Goal: Task Accomplishment & Management: Complete application form

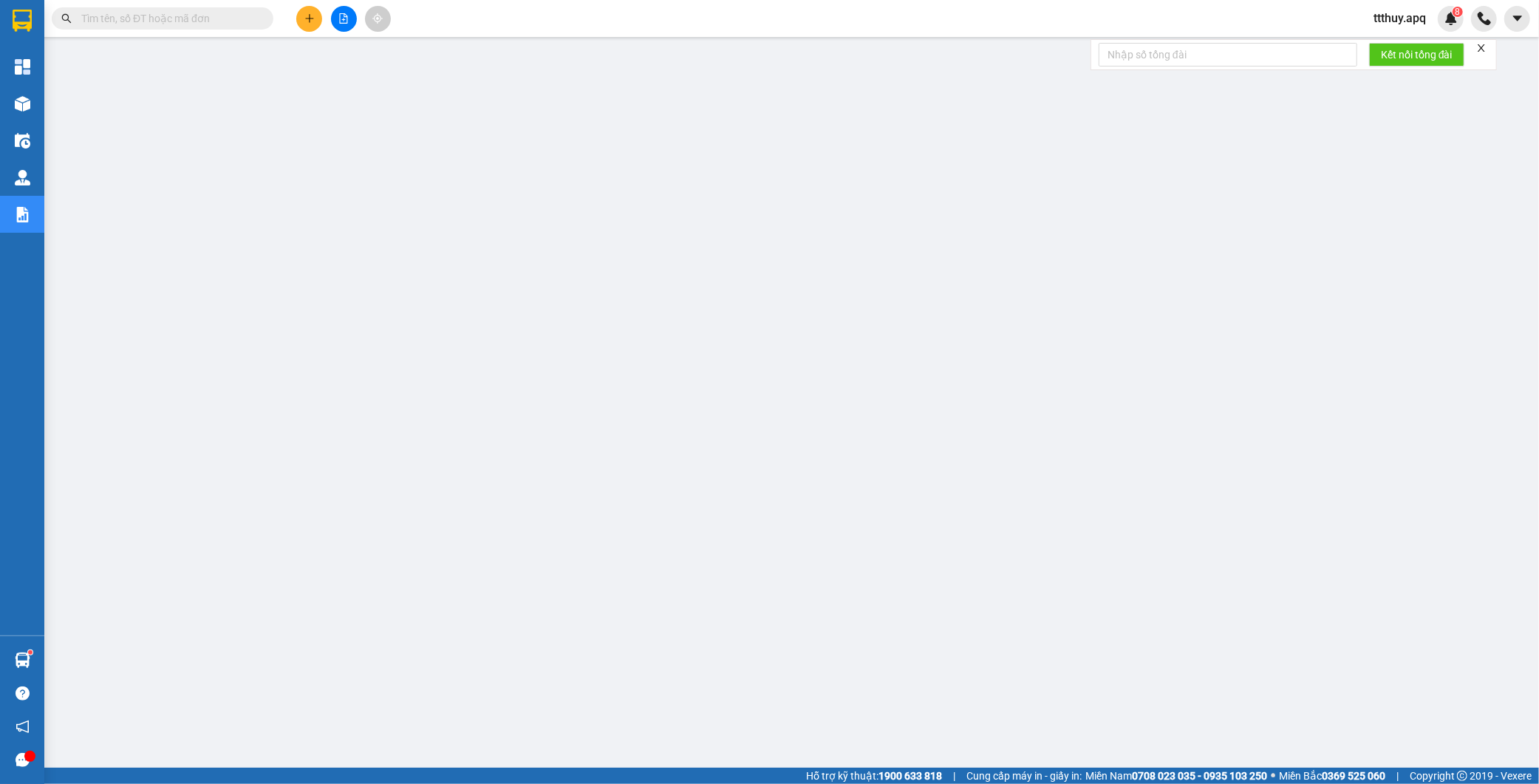
click at [187, 24] on input "text" at bounding box center [169, 18] width 174 height 17
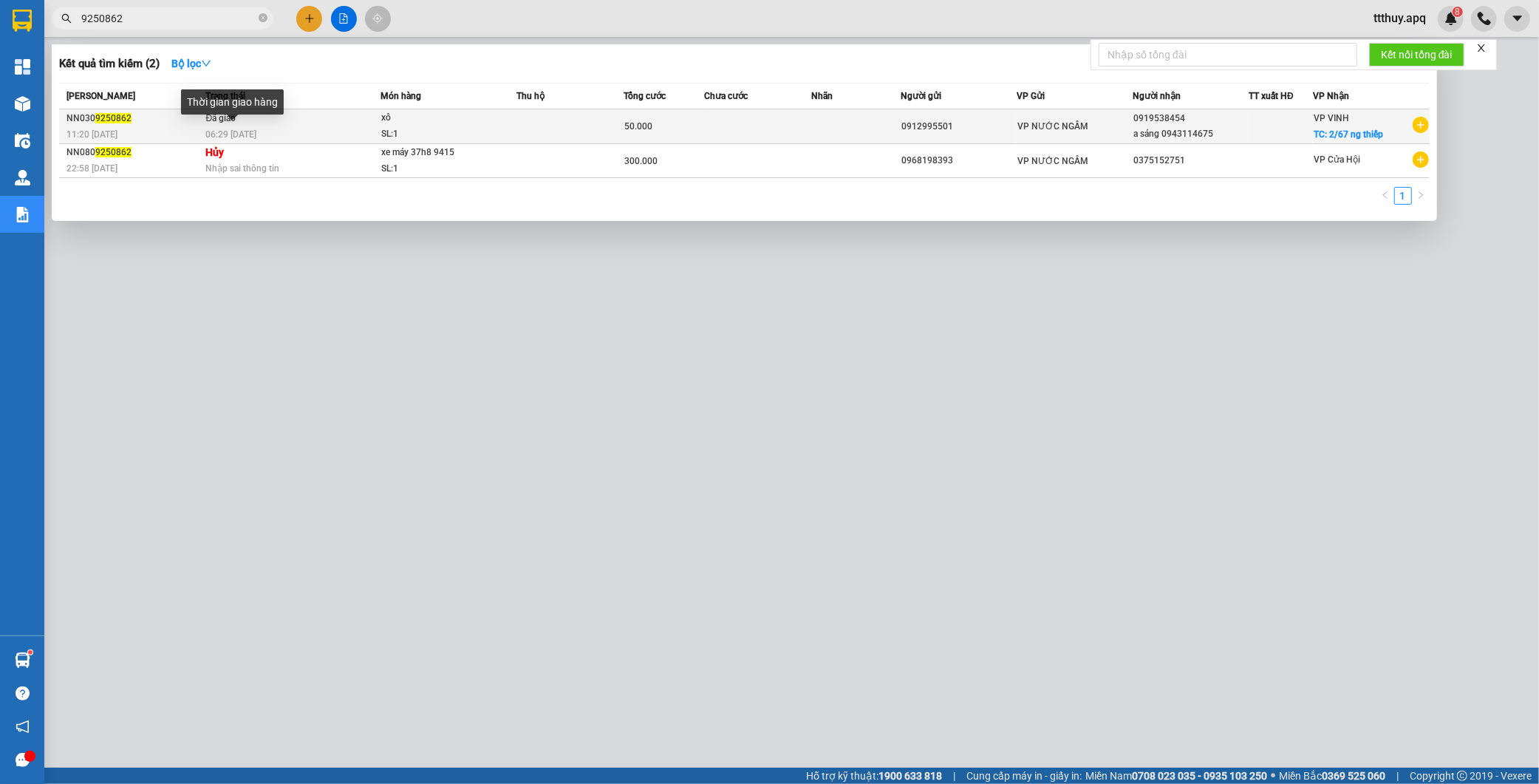
type input "9250862"
click at [233, 129] on span "06:29 [DATE]" at bounding box center [230, 134] width 51 height 10
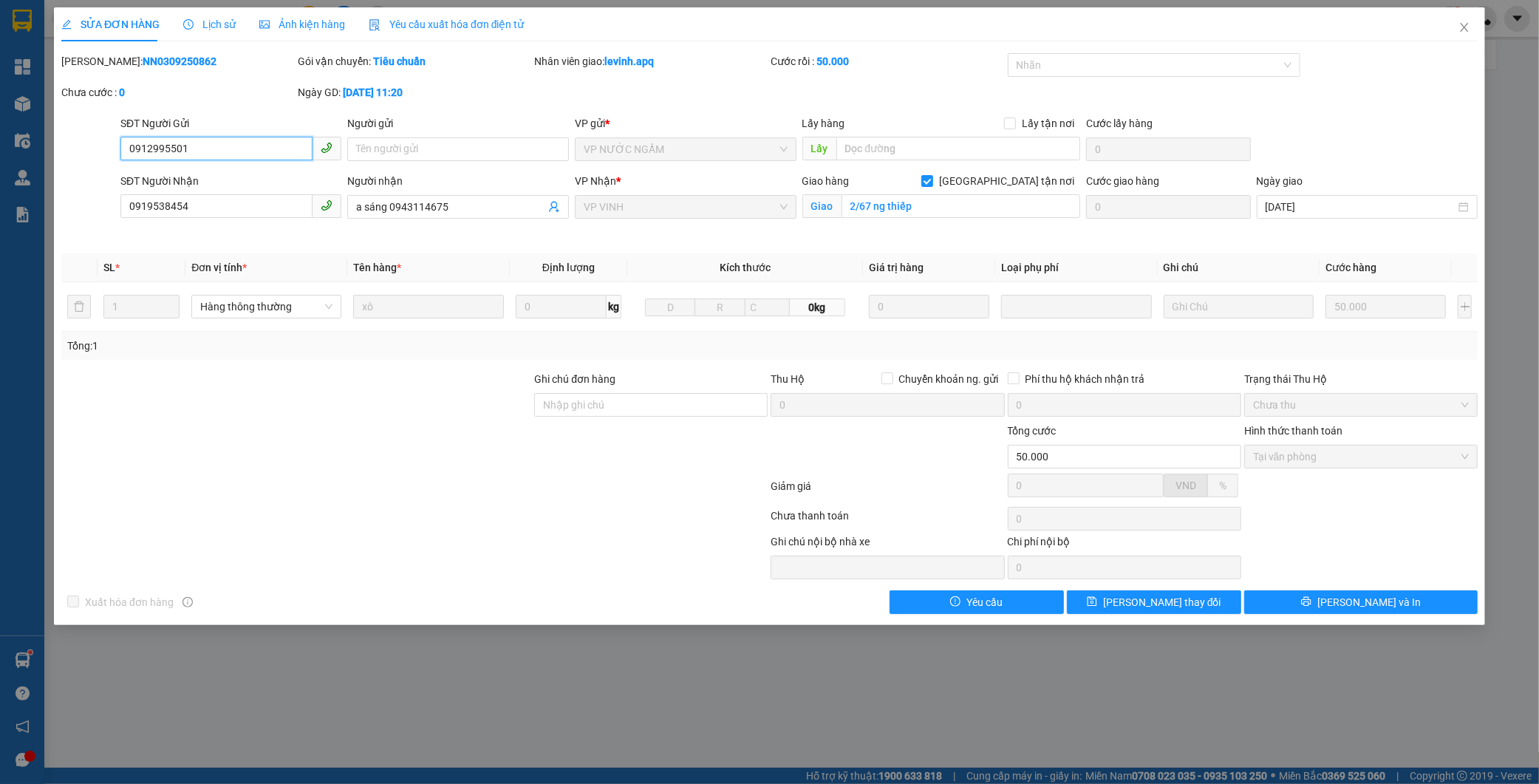
type input "0912995501"
type input "0919538454"
type input "a sáng 0943114675"
checkbox input "true"
type input "2/67 ng thiếp"
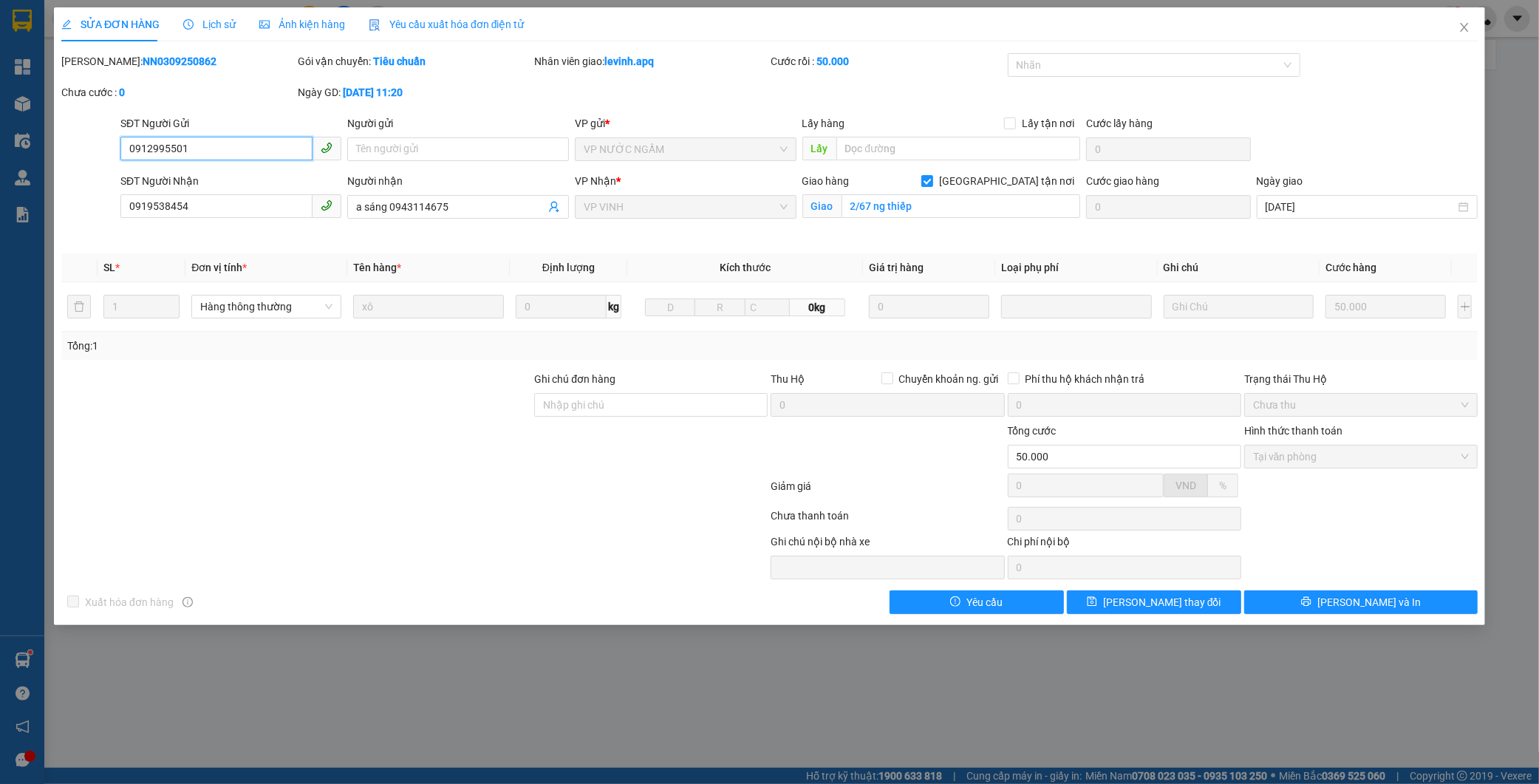
type input "50.000"
click at [143, 67] on b "NN0309250862" at bounding box center [179, 61] width 74 height 12
copy b "NN0309250862"
click at [1466, 32] on icon "close" at bounding box center [1464, 27] width 12 height 12
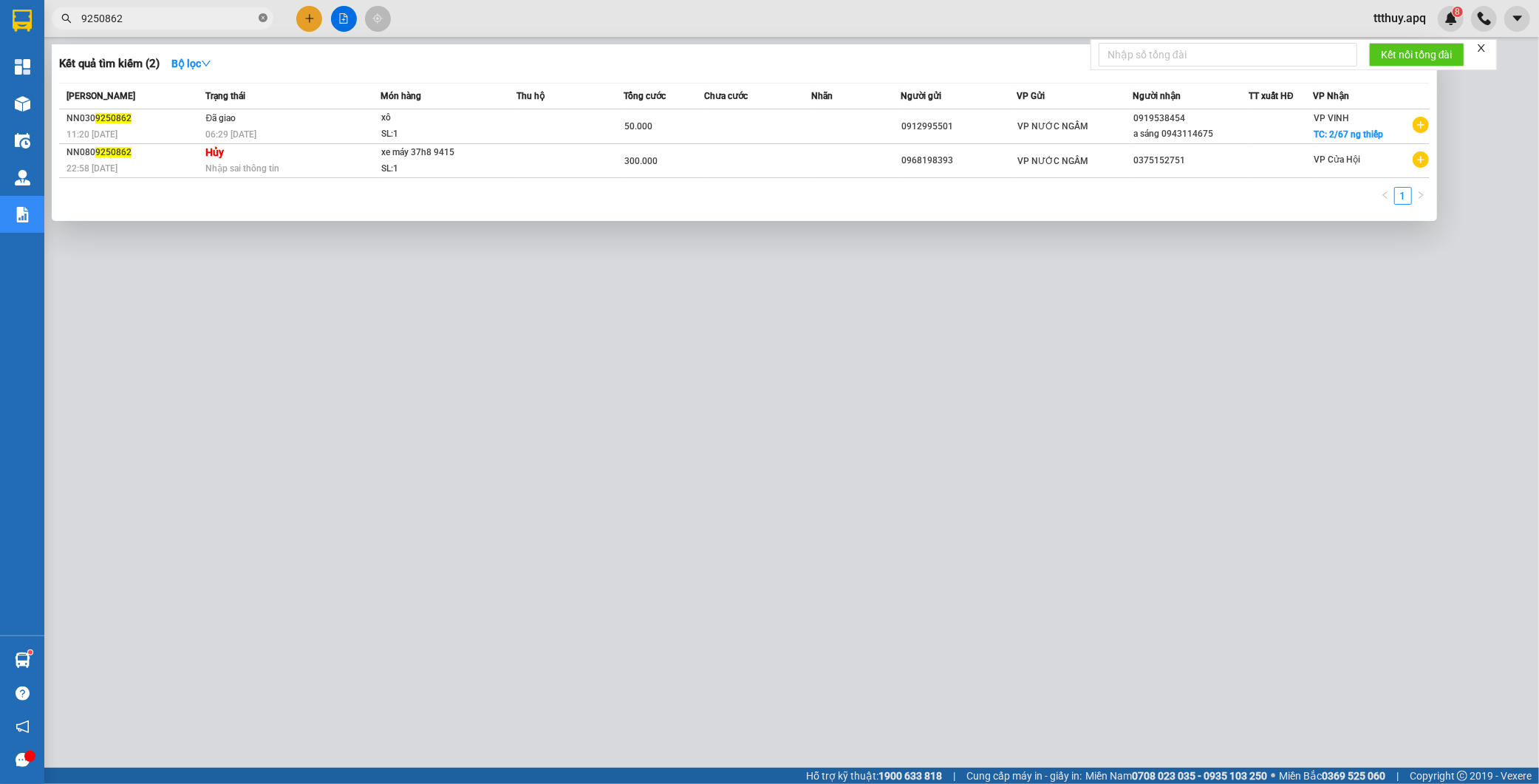
click at [266, 15] on icon "close-circle" at bounding box center [262, 17] width 9 height 9
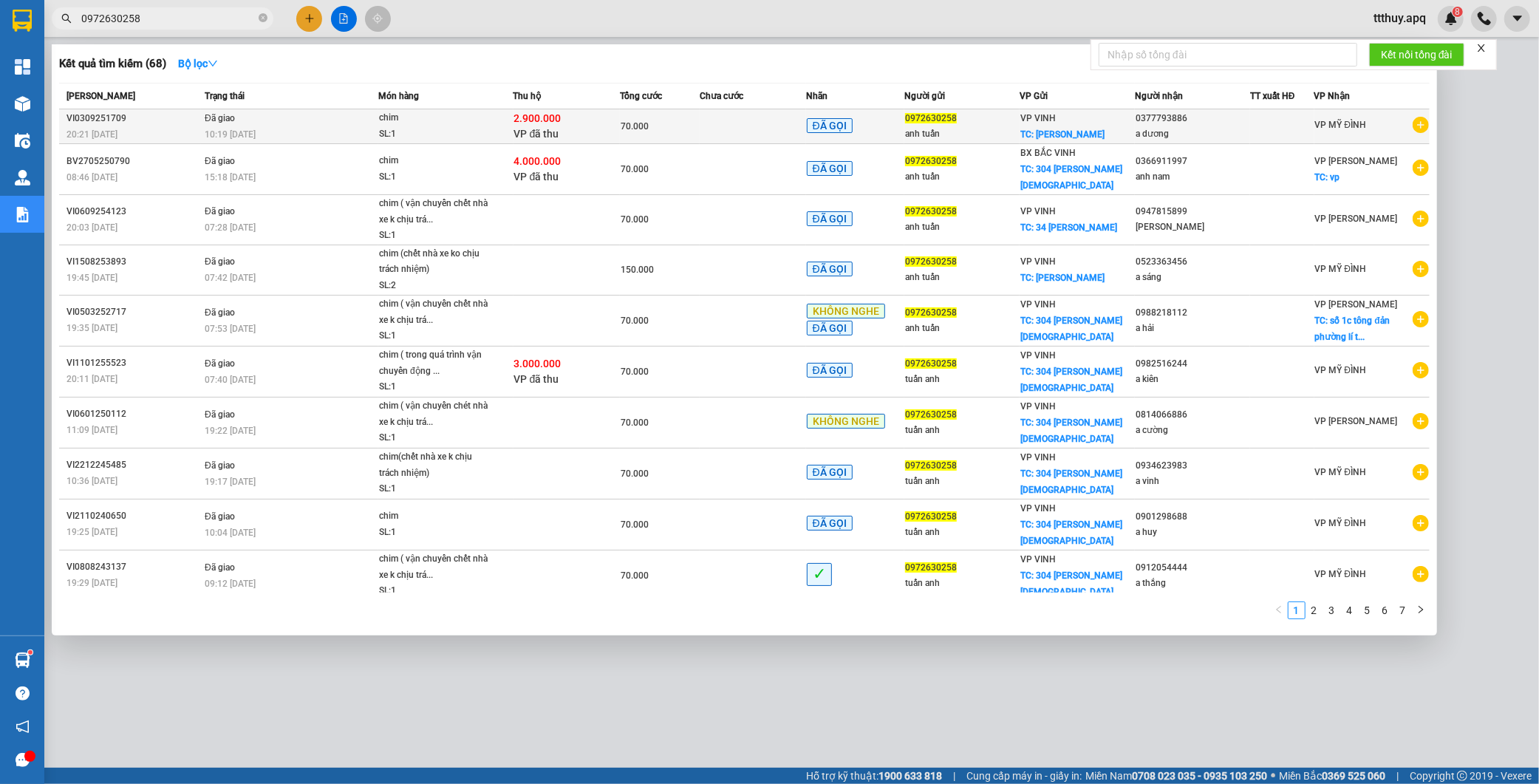
type input "0972630258"
click at [387, 127] on div "SL: 1" at bounding box center [434, 134] width 111 height 17
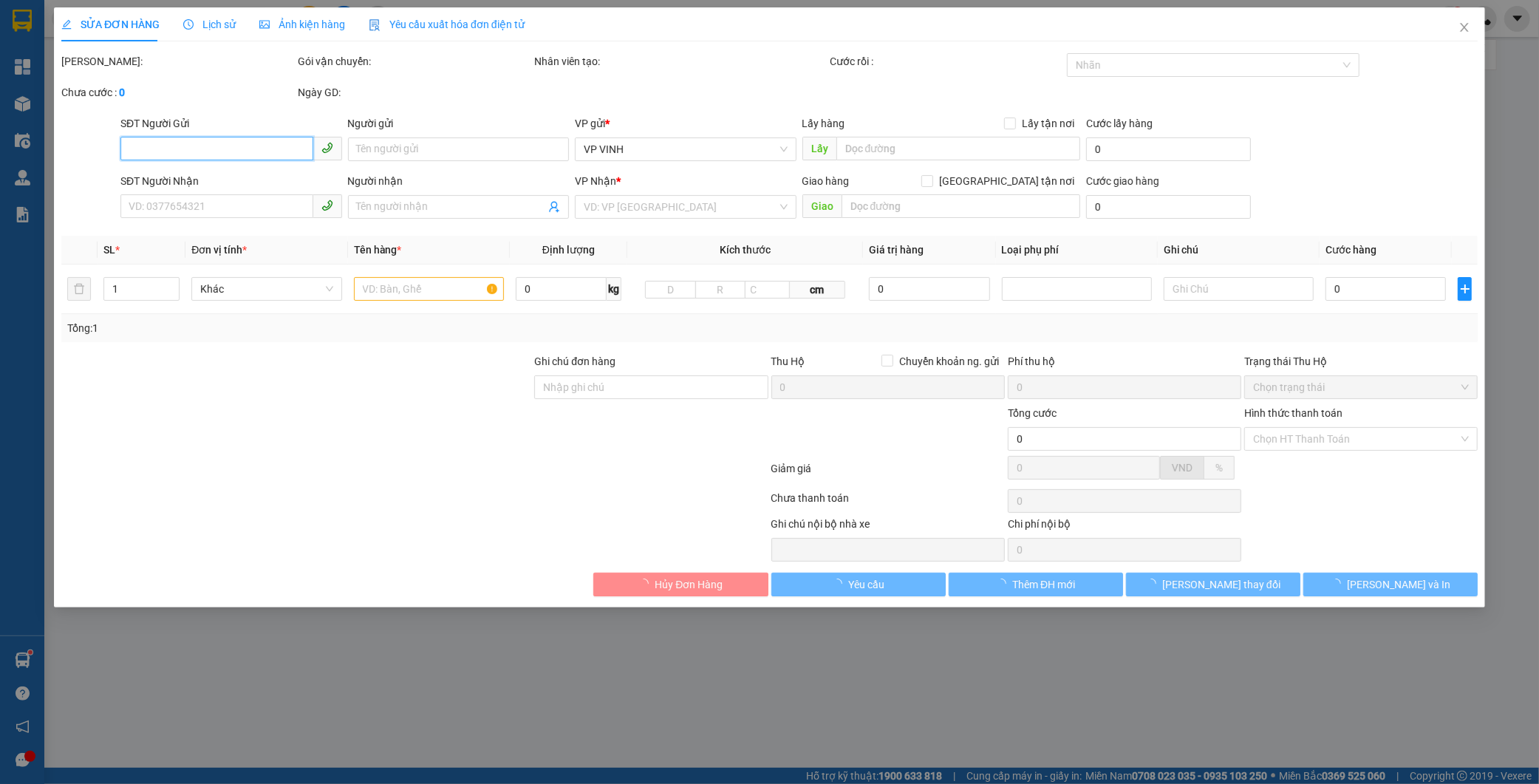
type input "0972630258"
type input "anh tuấn"
checkbox input "true"
type input "trần đình san"
type input "0377793886"
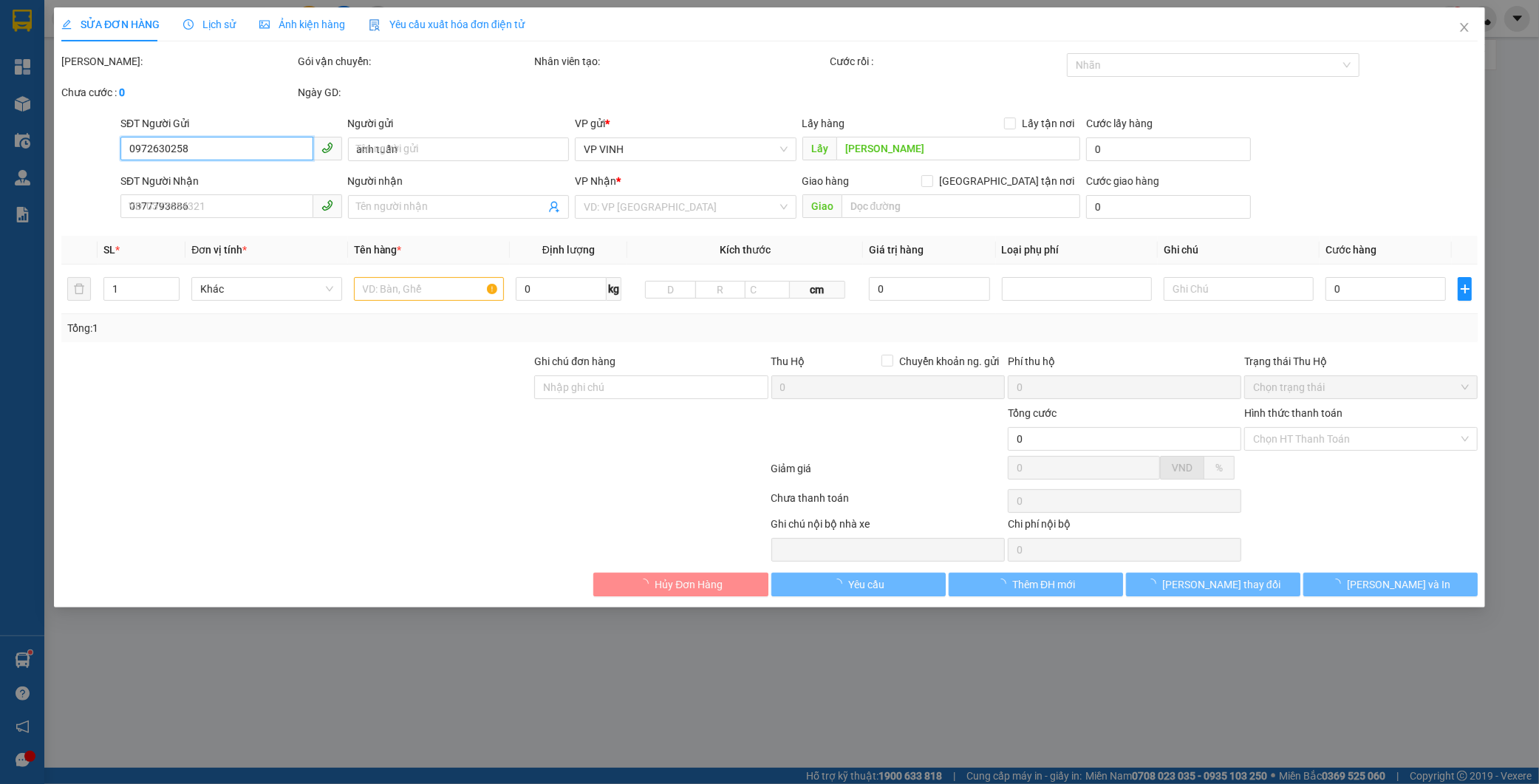
type input "a dương"
checkbox input "true"
type input "2.900.000"
type input "15.000"
type input "70.000"
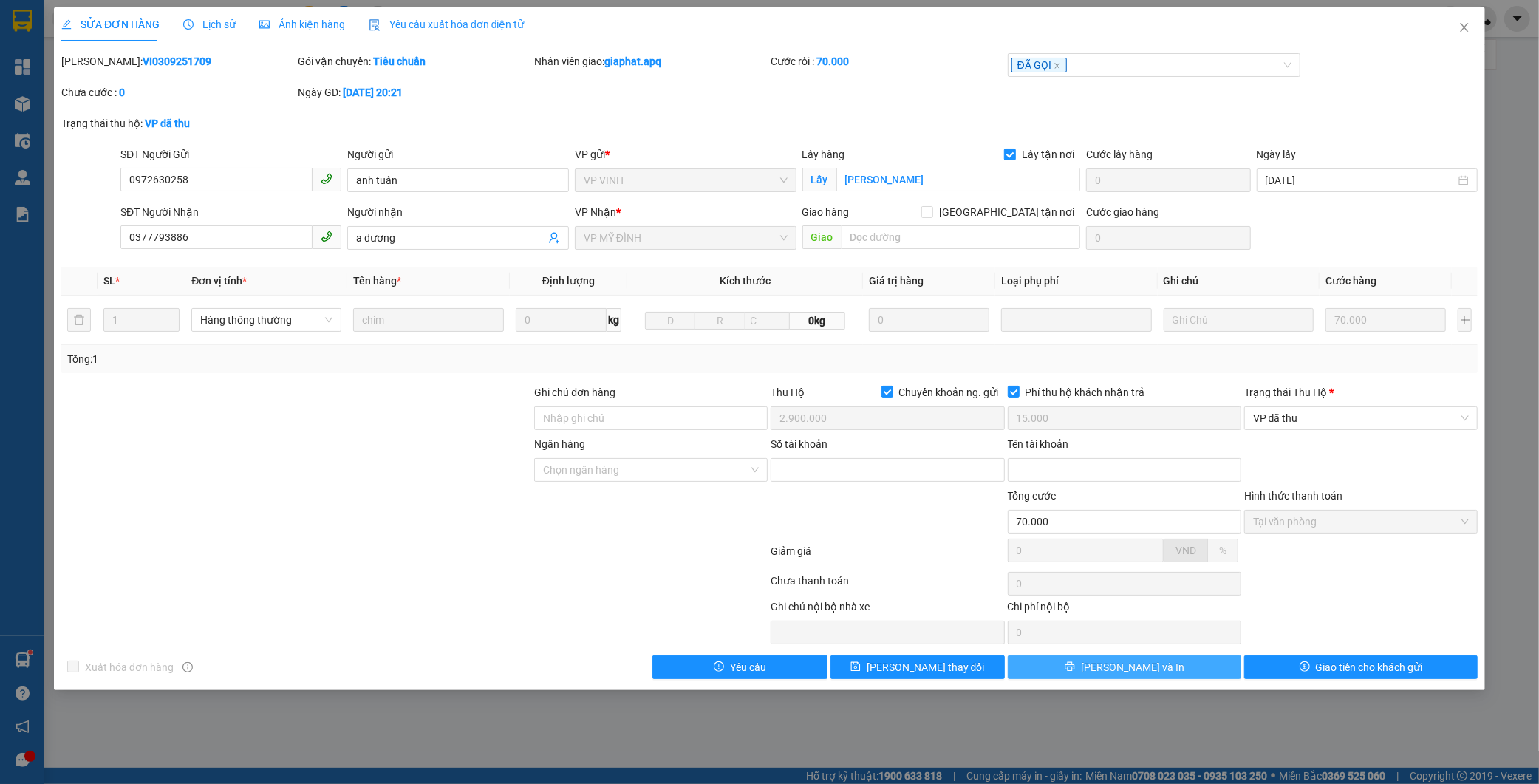
click at [1213, 667] on button "Lưu và In" at bounding box center [1124, 667] width 234 height 24
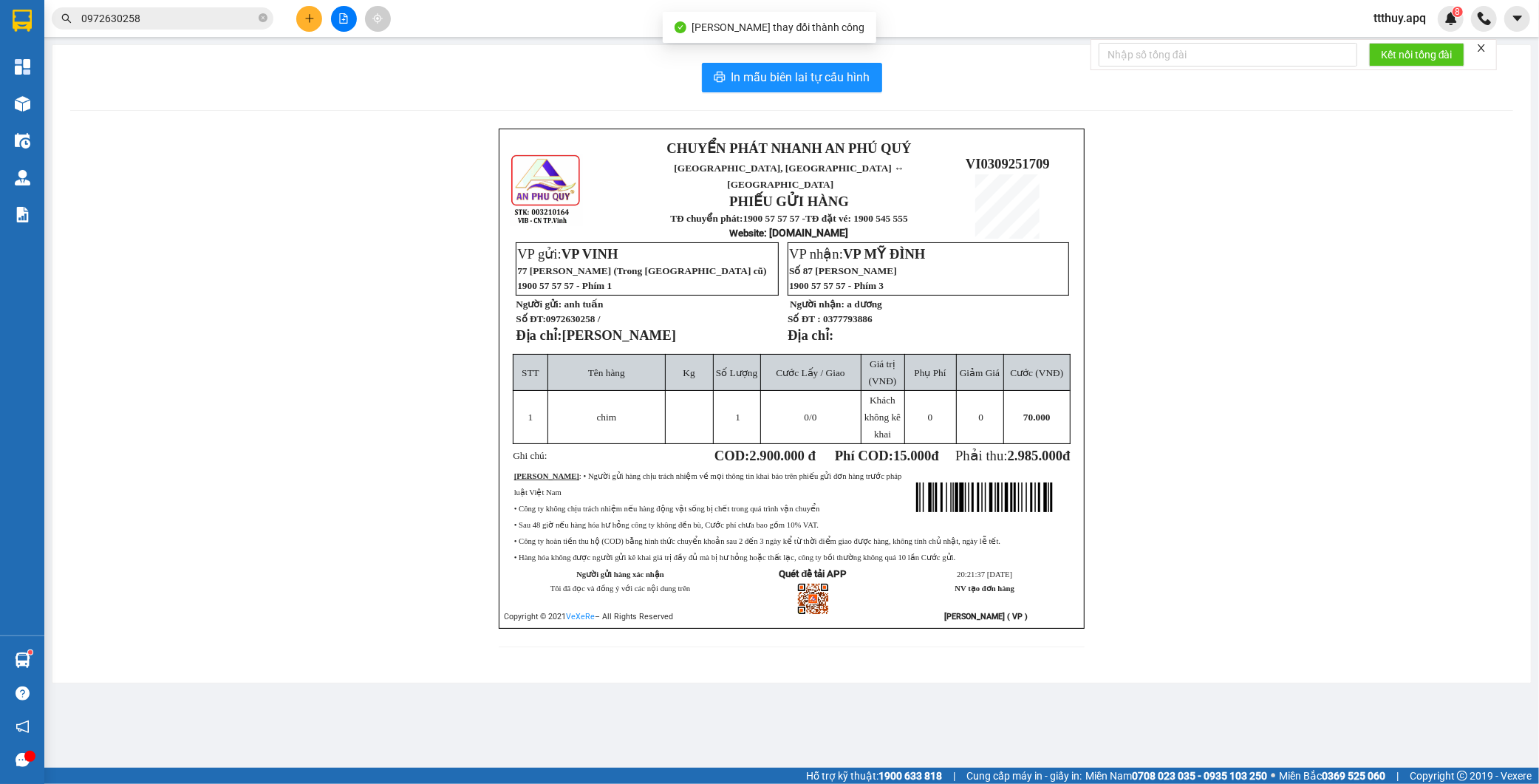
click at [586, 313] on span "0972630258 /" at bounding box center [573, 318] width 55 height 11
copy span "0972630258"
click at [756, 676] on main "In mẫu biên lai tự cấu hình CHUYỂN PHÁT NHANH AN PHÚ QUÝ NGHỆ AN, HÀ TĨNH ↔ HÀ …" at bounding box center [769, 383] width 1539 height 767
